Goal: Transaction & Acquisition: Download file/media

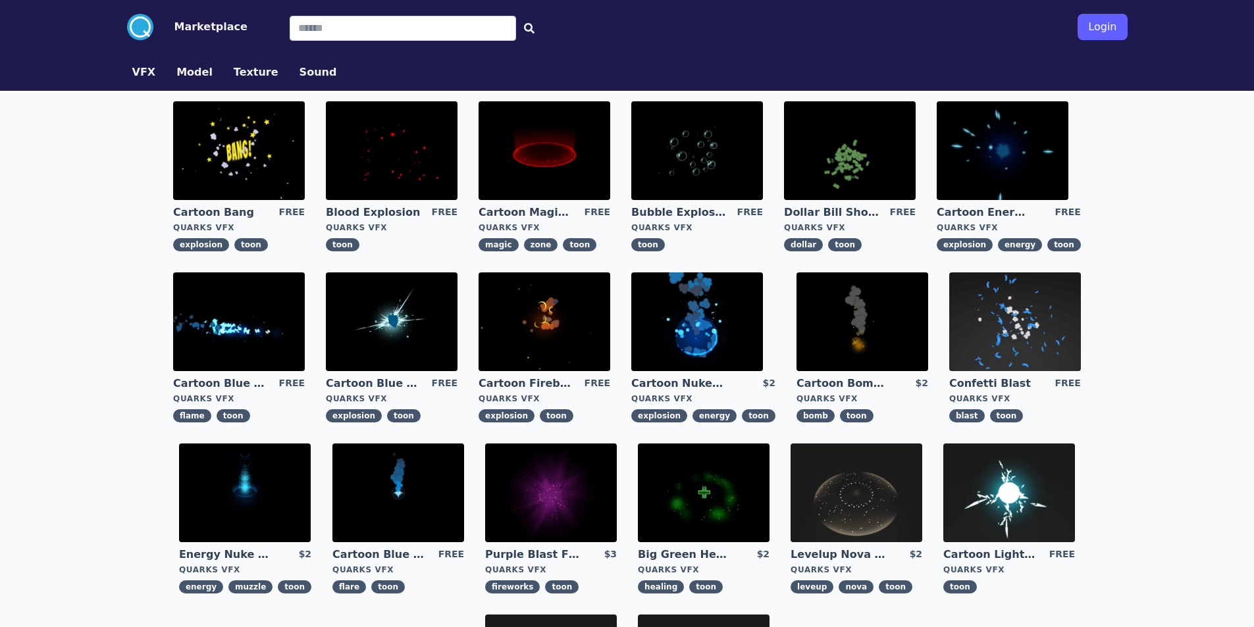
click at [396, 162] on img at bounding box center [392, 150] width 132 height 99
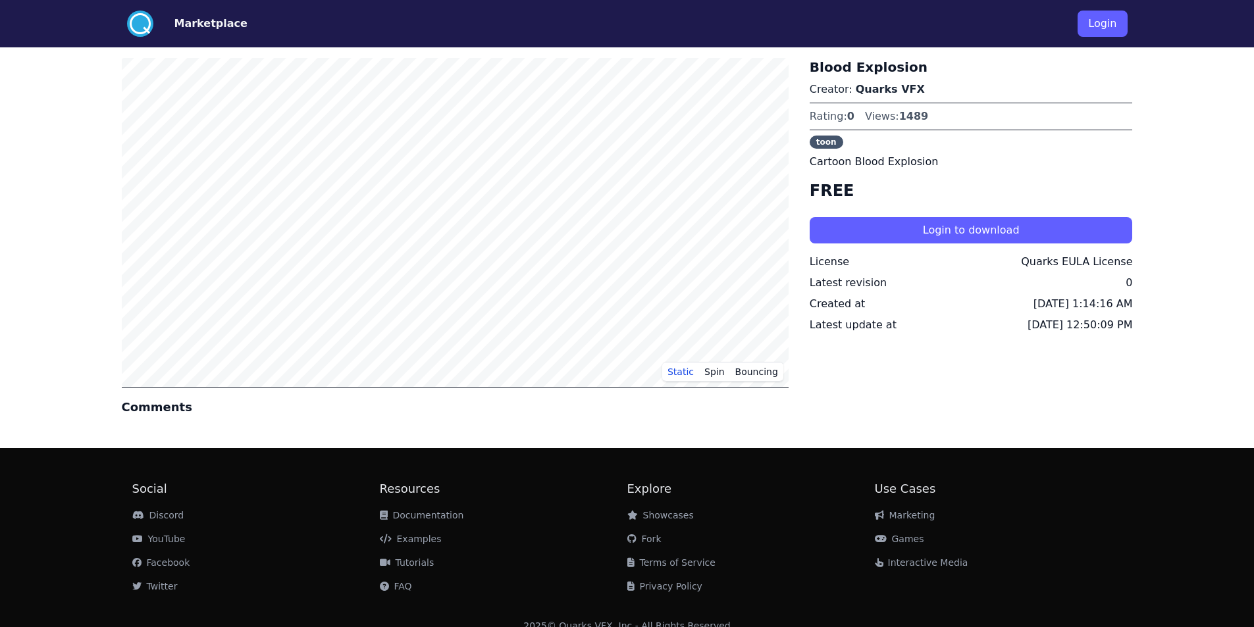
click at [1119, 24] on button "Login" at bounding box center [1101, 24] width 49 height 26
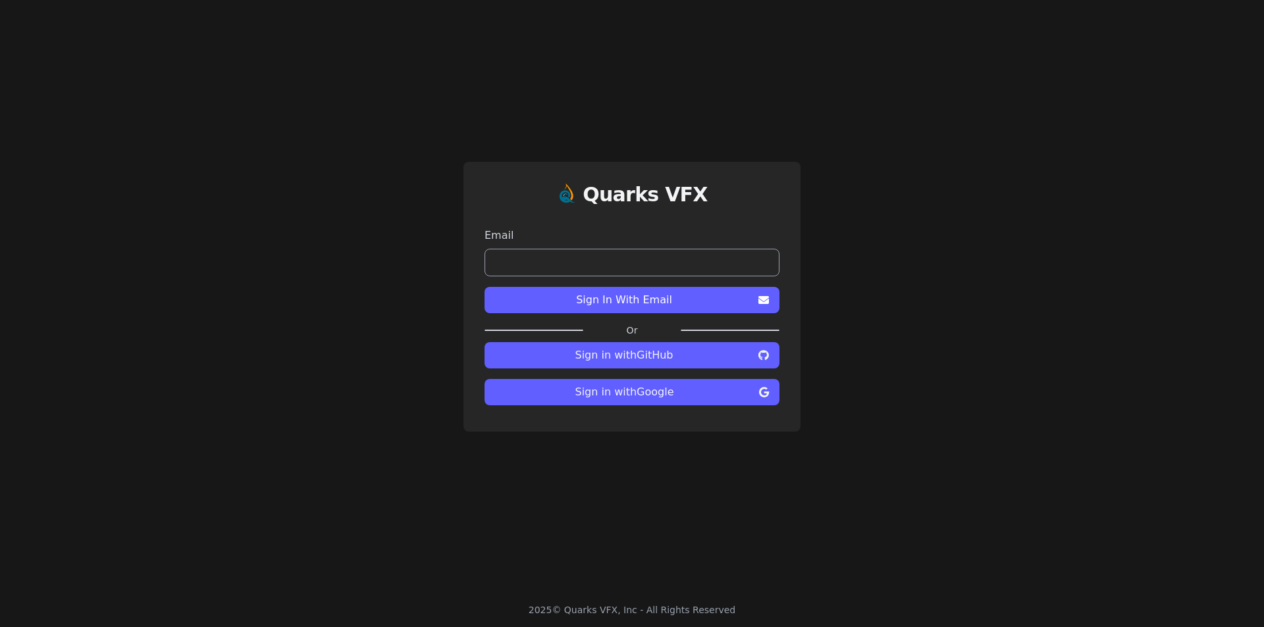
click at [672, 388] on span "Sign in with Google" at bounding box center [624, 392] width 259 height 16
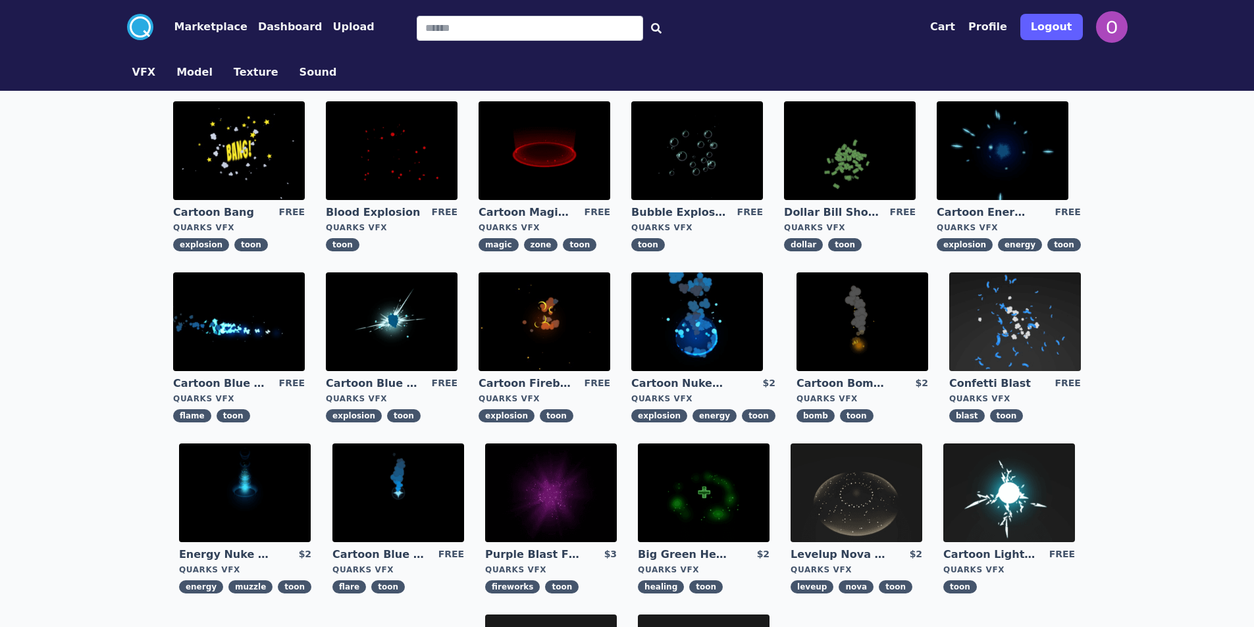
click at [577, 143] on img at bounding box center [544, 150] width 132 height 99
click at [375, 322] on img at bounding box center [392, 321] width 132 height 99
click at [1000, 325] on img at bounding box center [1015, 321] width 132 height 99
click at [249, 339] on img at bounding box center [239, 321] width 132 height 99
click at [524, 330] on img at bounding box center [544, 321] width 132 height 99
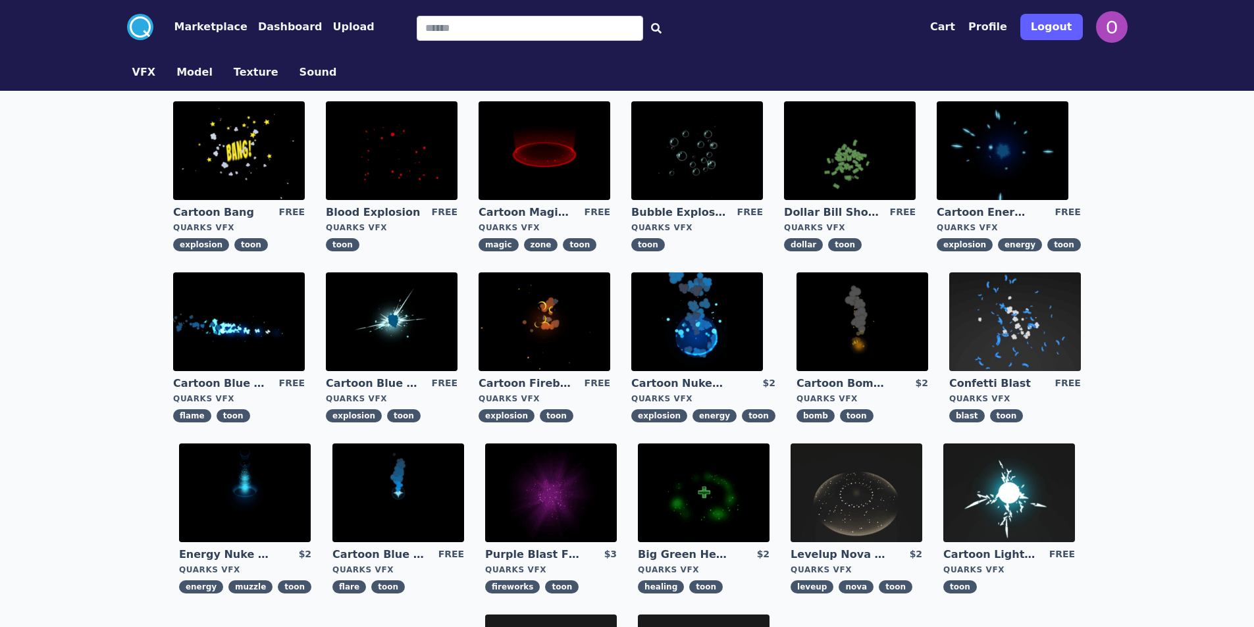
click at [410, 167] on img at bounding box center [392, 150] width 132 height 99
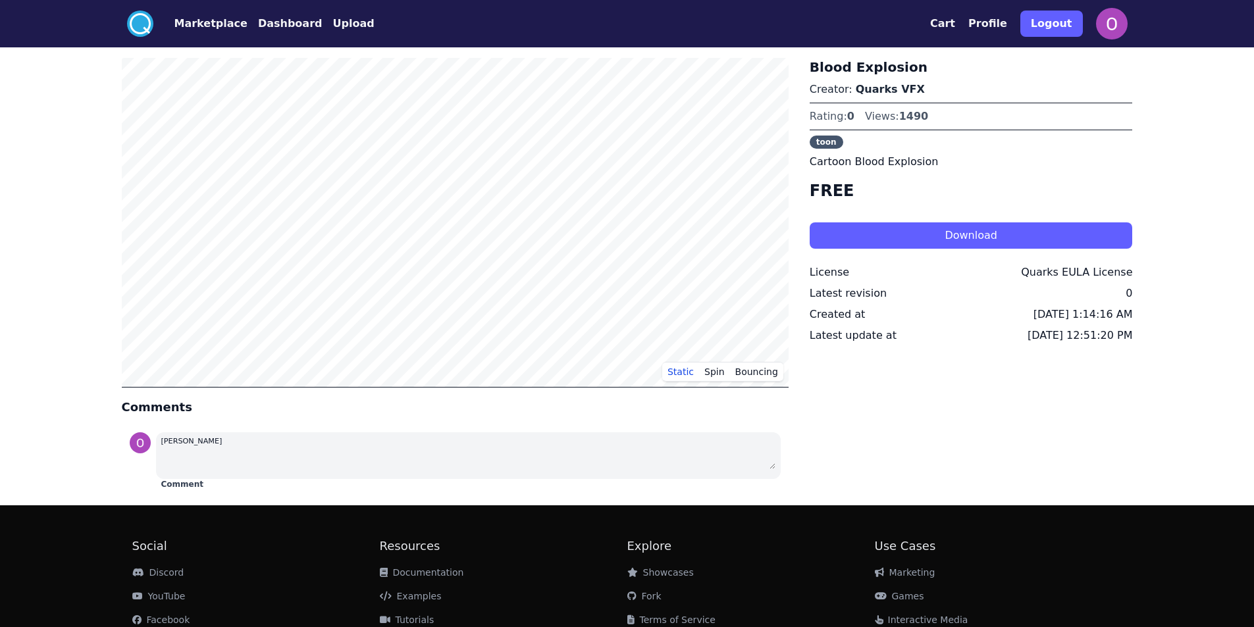
click at [894, 224] on button "Download" at bounding box center [970, 235] width 323 height 26
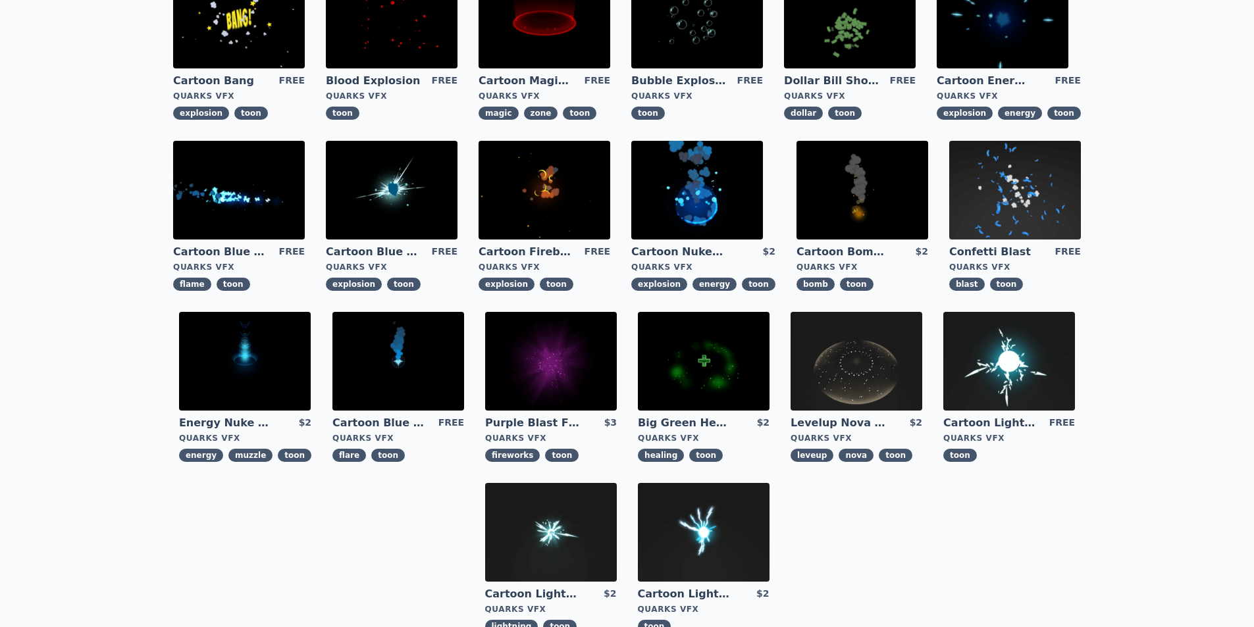
scroll to position [66, 0]
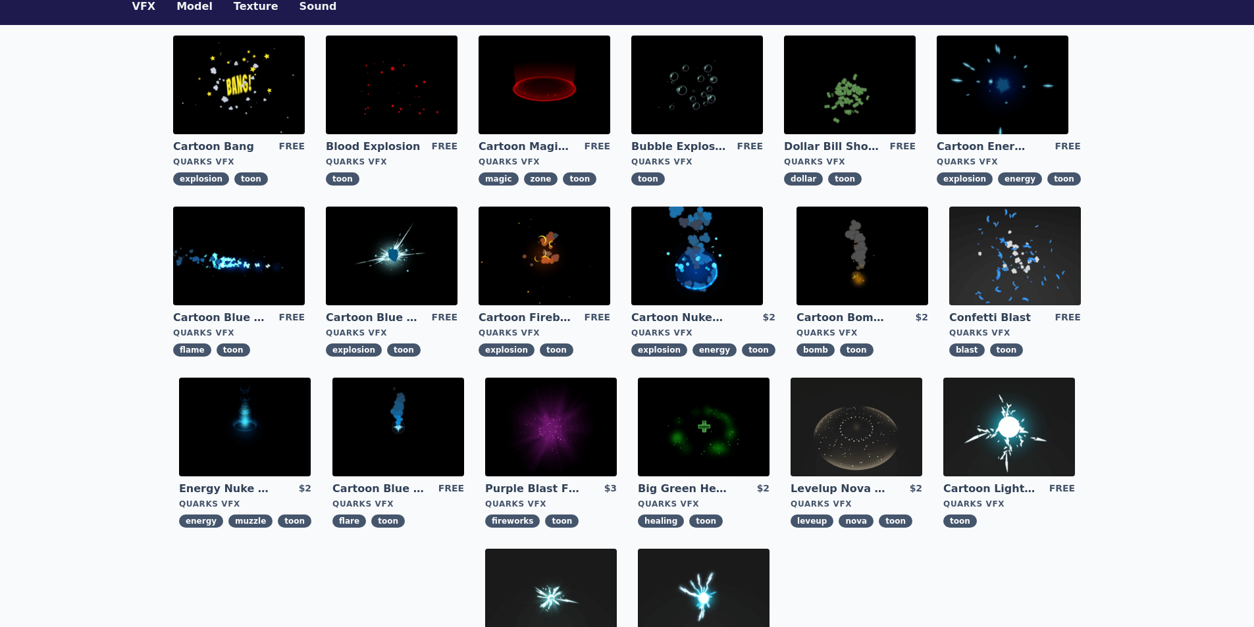
click at [521, 263] on img at bounding box center [544, 256] width 132 height 99
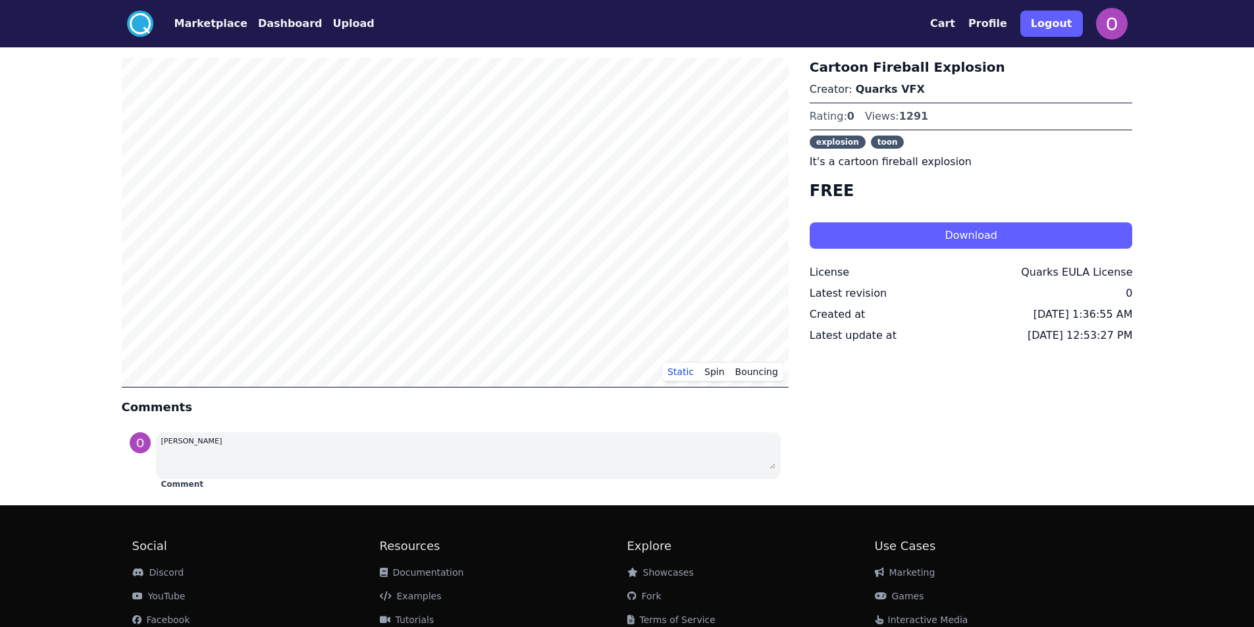
click at [904, 235] on button "Download" at bounding box center [970, 235] width 323 height 26
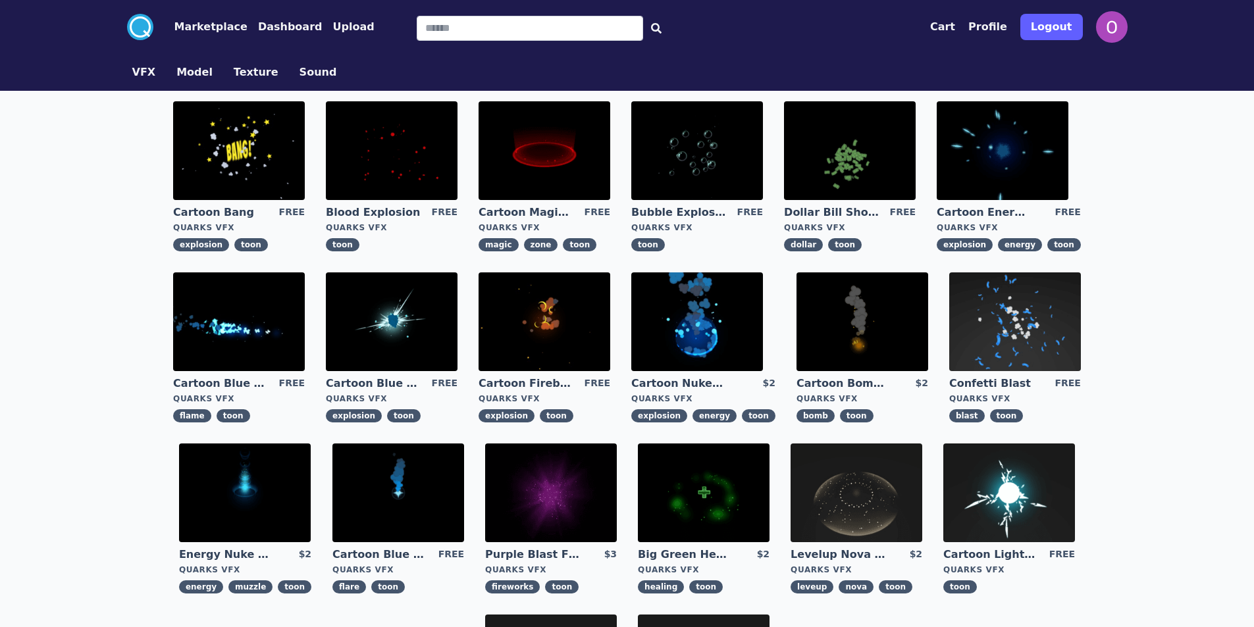
click at [267, 172] on img at bounding box center [239, 150] width 132 height 99
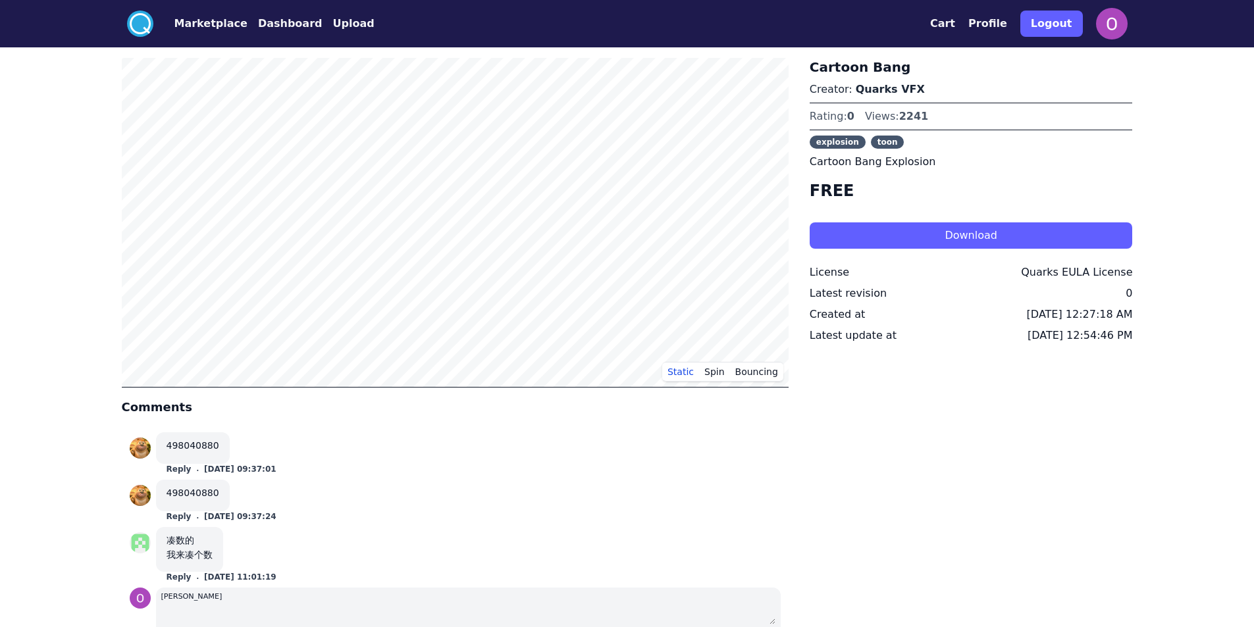
click at [909, 231] on button "Download" at bounding box center [970, 235] width 323 height 26
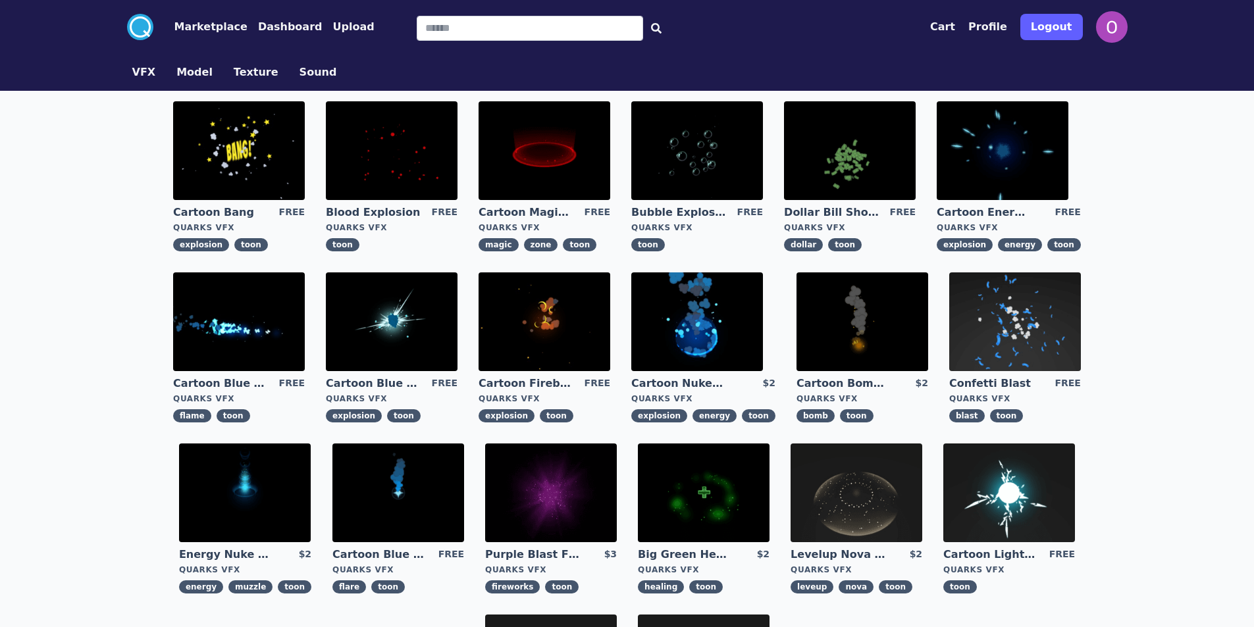
click at [725, 349] on img at bounding box center [697, 321] width 132 height 99
click at [671, 490] on img at bounding box center [704, 493] width 132 height 99
click at [571, 168] on img at bounding box center [544, 150] width 132 height 99
